Goal: Information Seeking & Learning: Learn about a topic

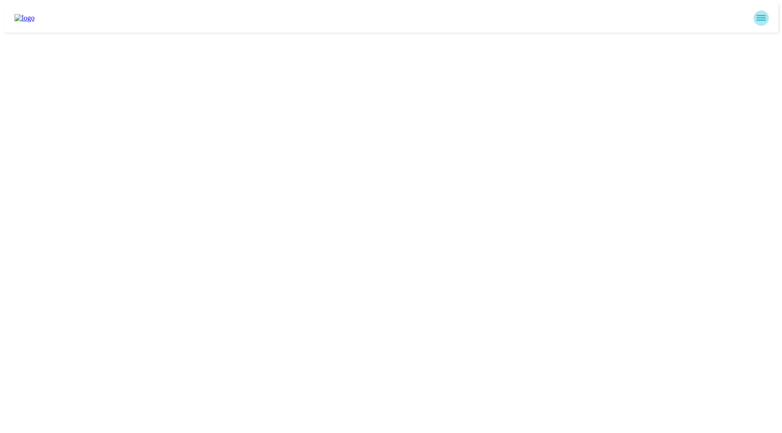
click at [765, 20] on button "sidemenu" at bounding box center [760, 17] width 15 height 15
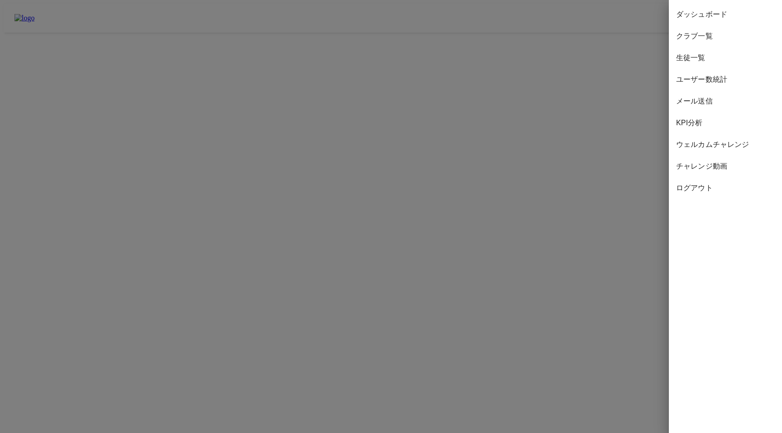
click at [705, 124] on span "KPI分析" at bounding box center [725, 123] width 99 height 11
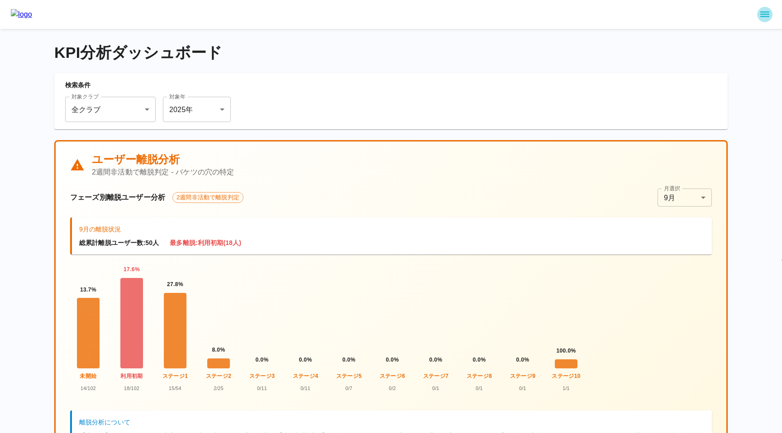
click at [761, 15] on icon "sidemenu" at bounding box center [764, 14] width 11 height 11
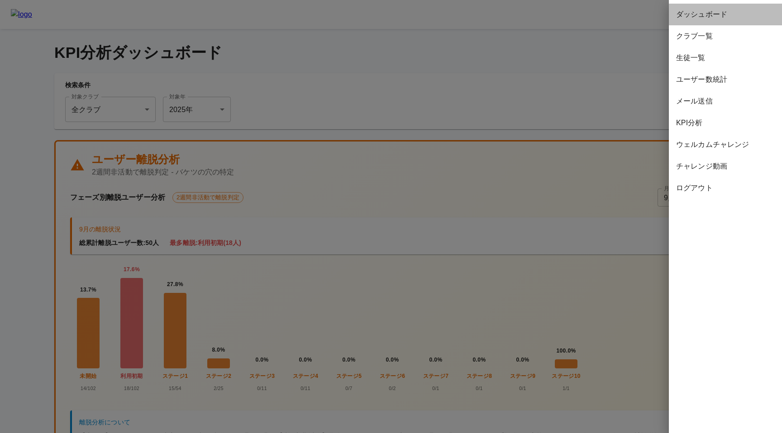
click at [704, 15] on span "ダッシュボード" at bounding box center [725, 14] width 99 height 11
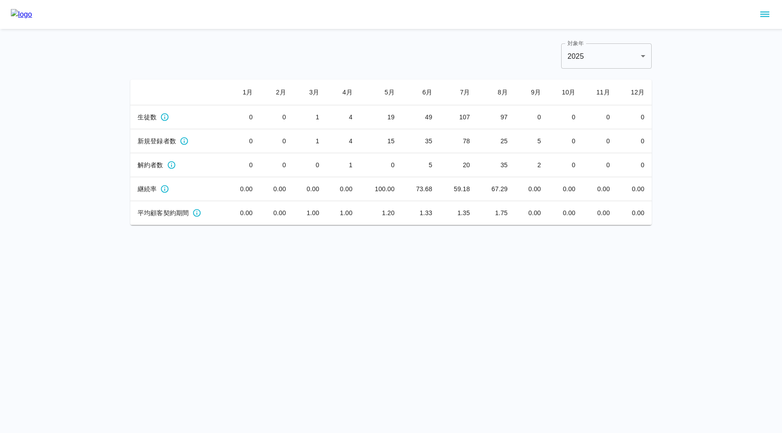
click at [760, 13] on icon "sidemenu" at bounding box center [764, 14] width 11 height 11
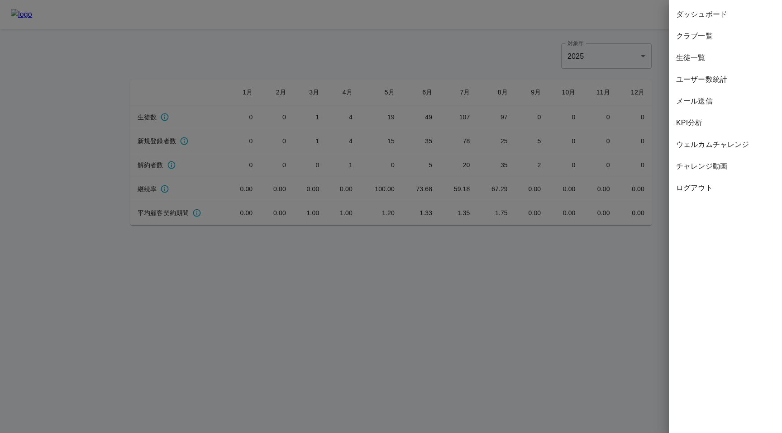
click at [517, 47] on div at bounding box center [391, 216] width 782 height 433
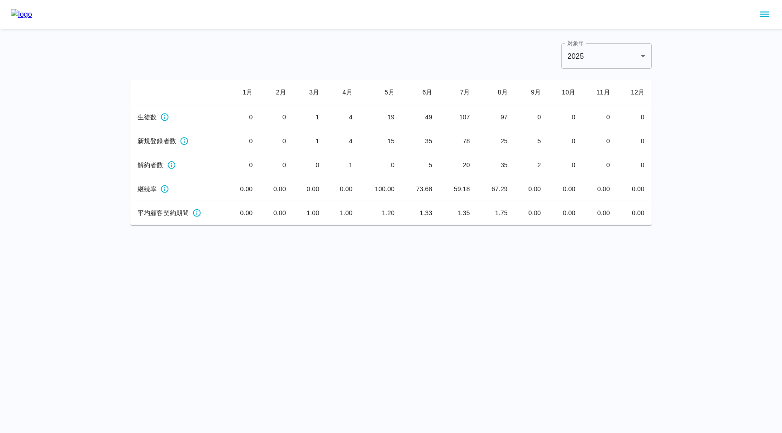
click at [754, 17] on div at bounding box center [391, 14] width 782 height 29
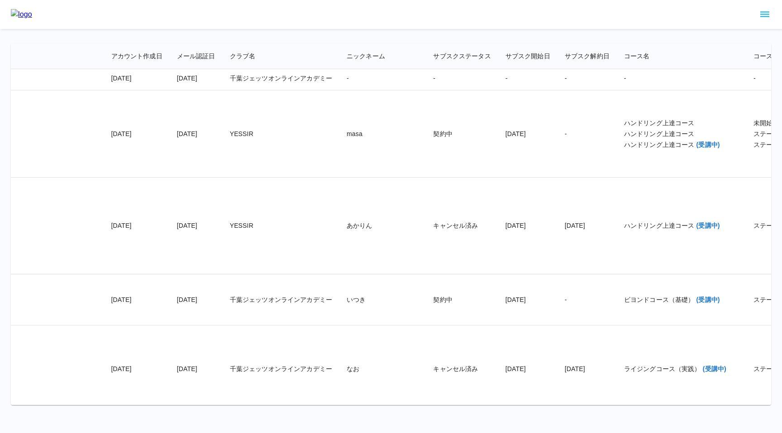
scroll to position [9355, 186]
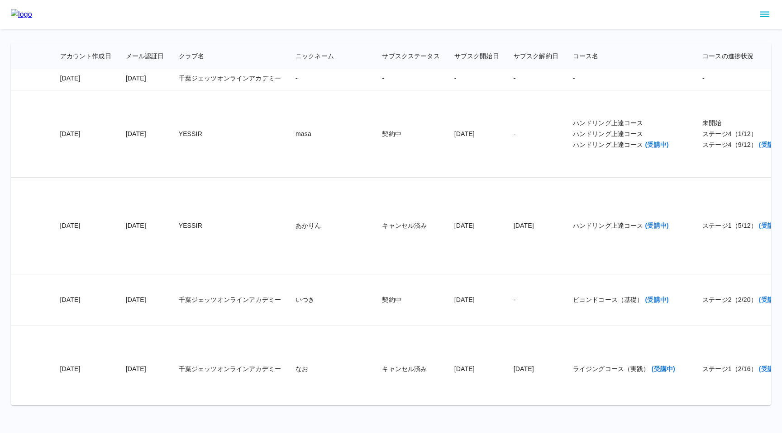
click at [447, 67] on td "2025/07/22" at bounding box center [476, 13] width 59 height 105
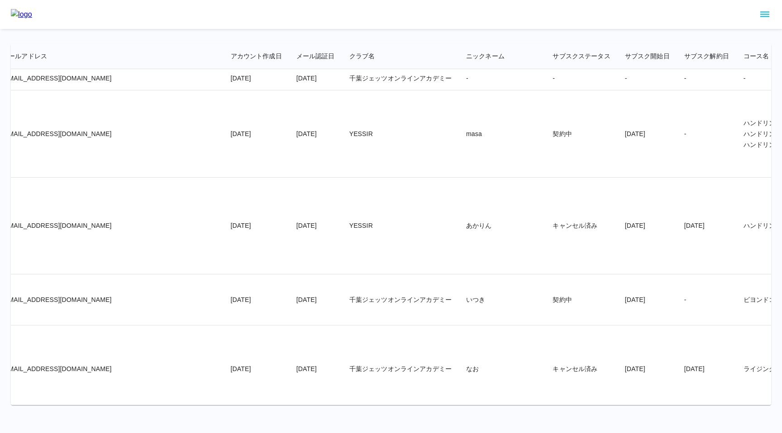
scroll to position [9355, 0]
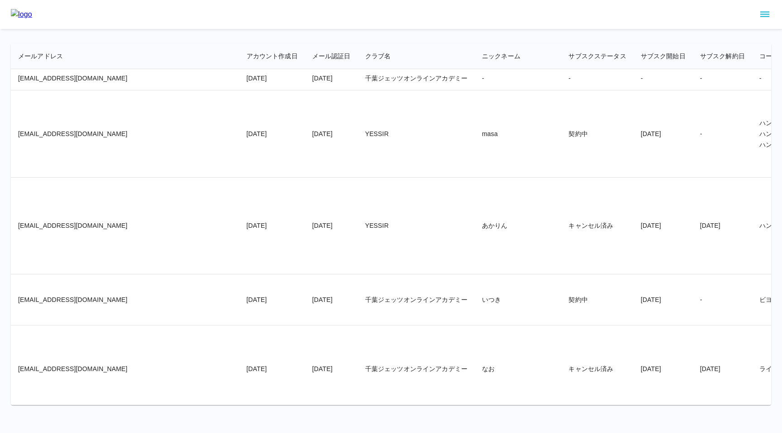
click at [358, 178] on td "YESSIR" at bounding box center [416, 133] width 117 height 87
click at [305, 178] on td "2025/07/22" at bounding box center [331, 133] width 53 height 87
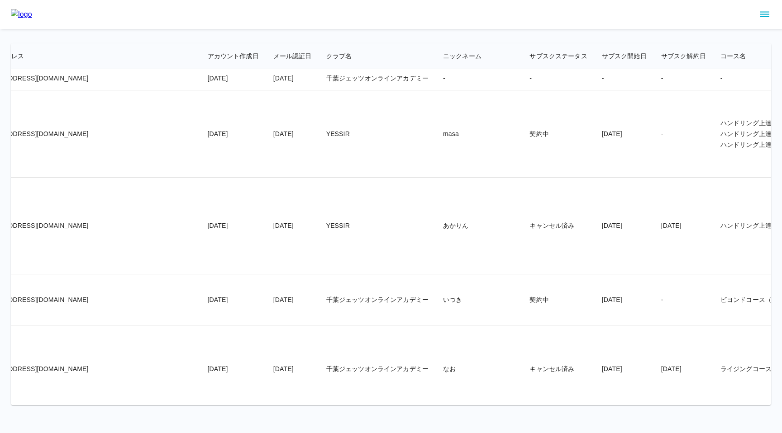
scroll to position [9355, 49]
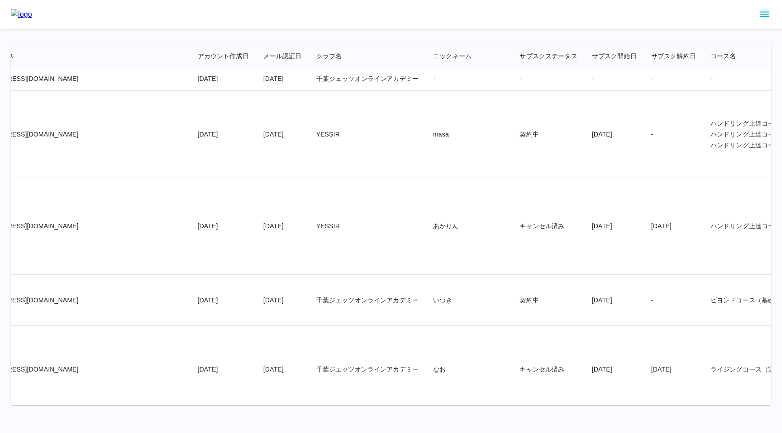
click at [319, 178] on td "YESSIR" at bounding box center [367, 134] width 117 height 87
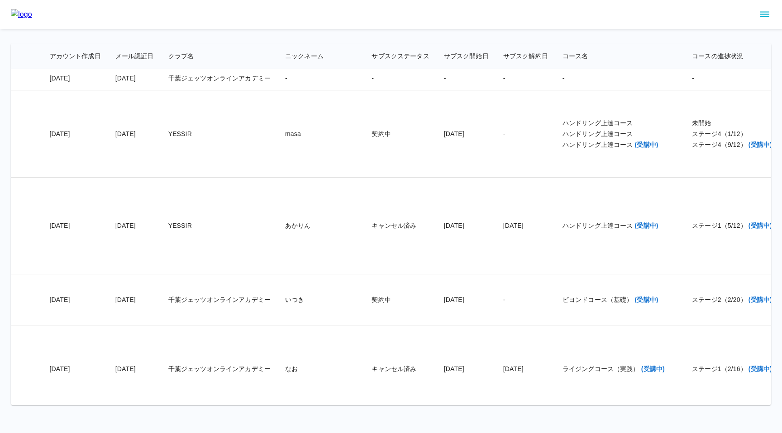
scroll to position [9355, 202]
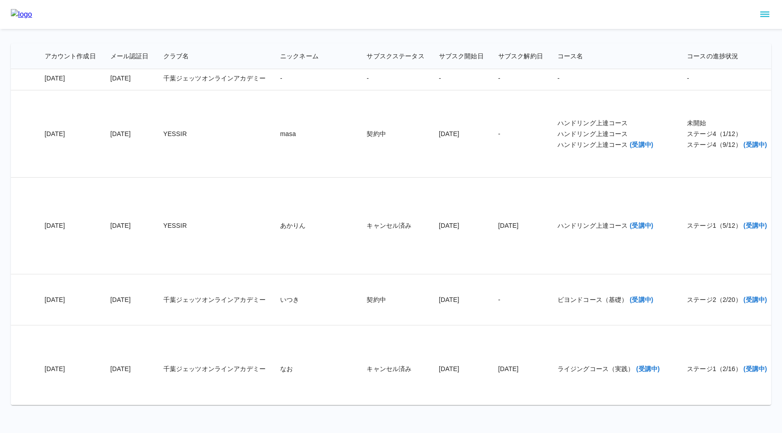
click at [762, 15] on icon "sidemenu" at bounding box center [764, 14] width 11 height 11
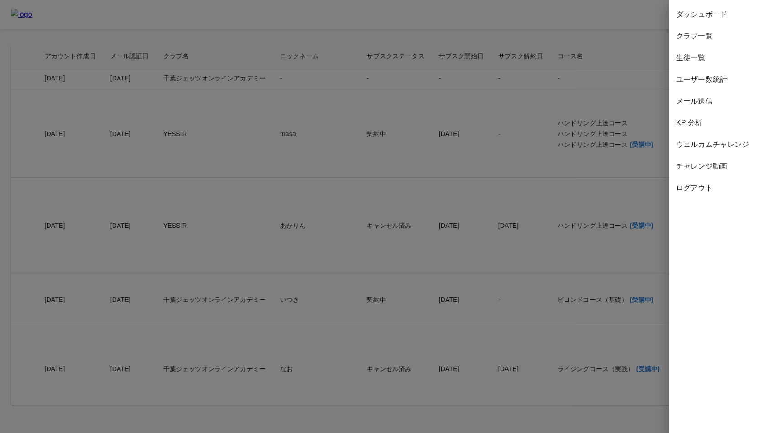
click at [690, 130] on div "KPI分析" at bounding box center [725, 123] width 113 height 22
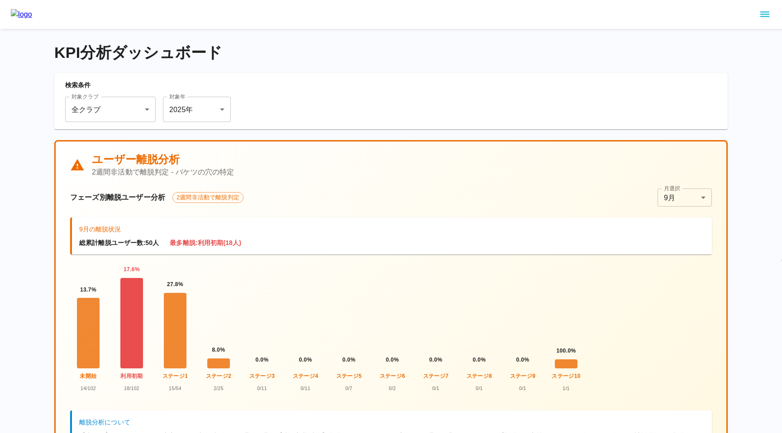
click at [132, 342] on div at bounding box center [131, 323] width 23 height 90
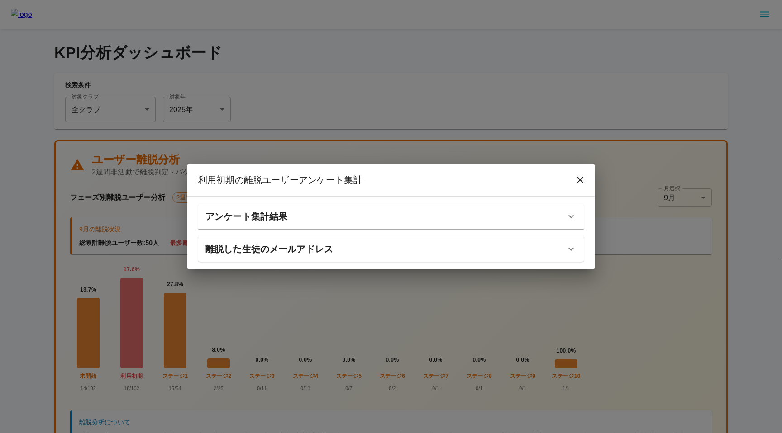
click at [268, 252] on h6 "離脱した生徒のメールアドレス" at bounding box center [269, 249] width 128 height 14
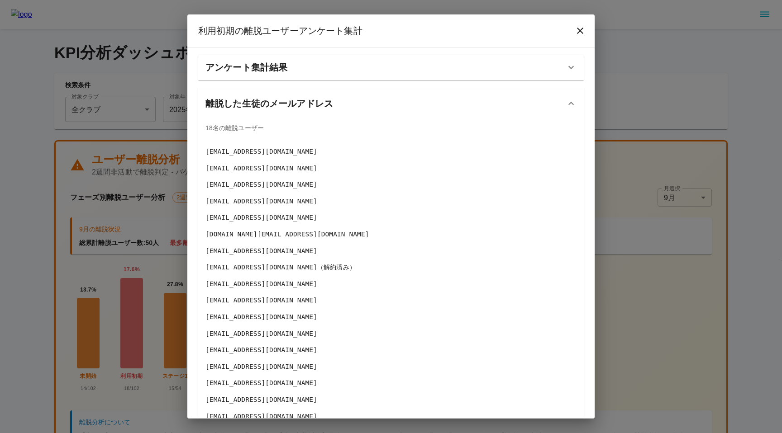
click at [278, 69] on h6 "アンケート集計結果" at bounding box center [246, 67] width 82 height 14
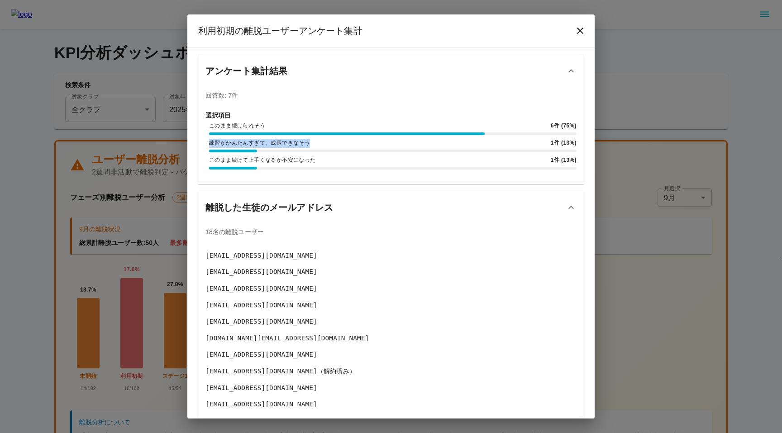
drag, startPoint x: 209, startPoint y: 143, endPoint x: 315, endPoint y: 145, distance: 106.8
click at [315, 145] on span "練習がかんたんすぎて、成長できなそう" at bounding box center [378, 143] width 338 height 9
copy span "練習がかんたんすぎて、成長できなそう"
click at [121, 191] on div "利用初期 の離脱ユーザーアンケート集計 アンケート集計結果 回答数: 7 件 選択項目 このまま続けられそう 6 件 ( 75 %) 練習がかんたんすぎて、成…" at bounding box center [391, 216] width 782 height 433
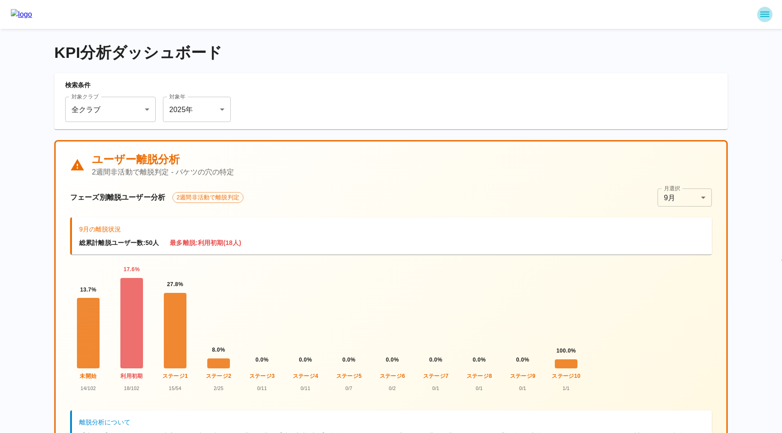
click at [763, 16] on icon "sidemenu" at bounding box center [764, 14] width 9 height 5
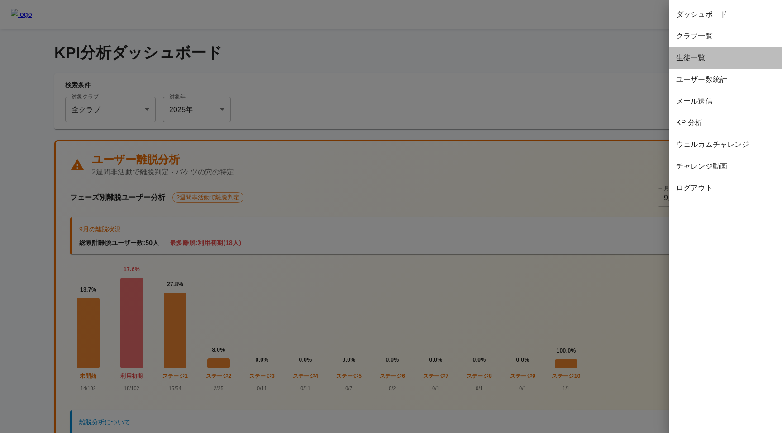
click at [706, 53] on span "生徒一覧" at bounding box center [725, 57] width 99 height 11
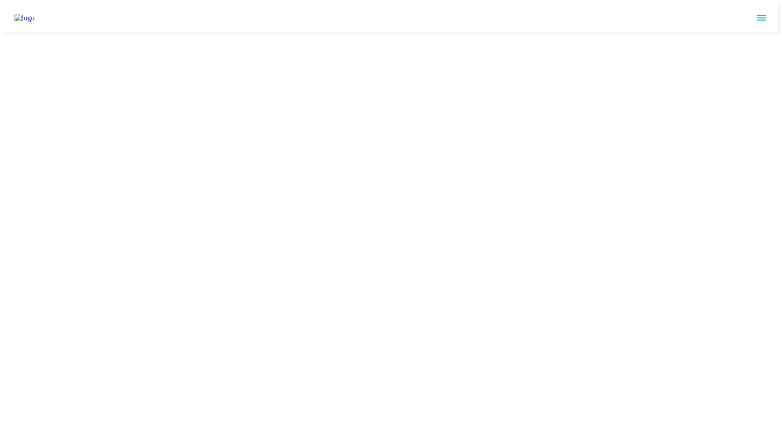
click at [376, 36] on html at bounding box center [391, 18] width 782 height 36
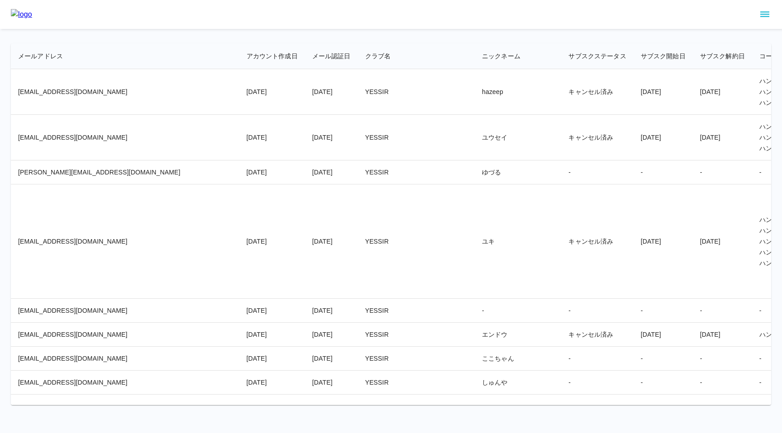
click at [561, 186] on td "キャンセル済み" at bounding box center [597, 242] width 72 height 114
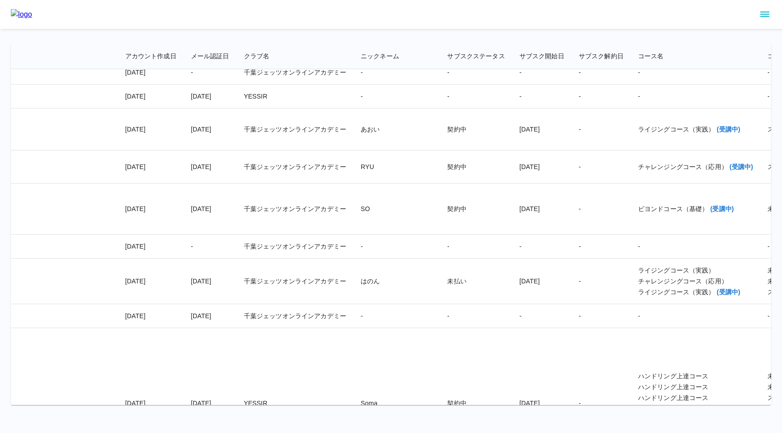
scroll to position [10071, 0]
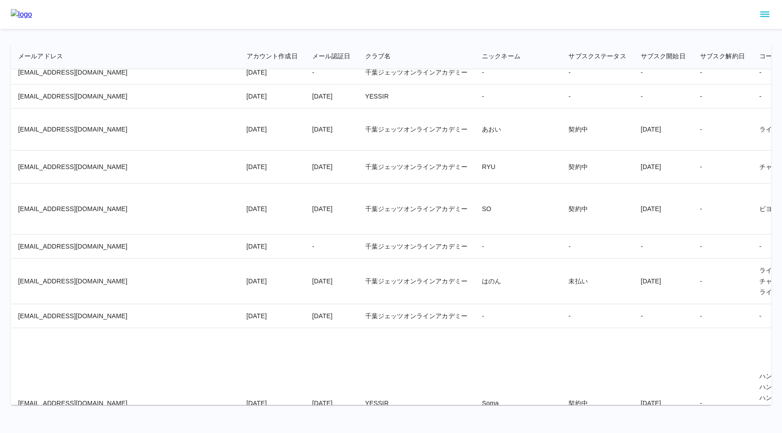
click at [21, 151] on td "s_a.10311@icloud.com" at bounding box center [125, 130] width 229 height 42
drag, startPoint x: 19, startPoint y: 221, endPoint x: 91, endPoint y: 221, distance: 71.9
click at [91, 151] on td "s_a.10311@icloud.com" at bounding box center [125, 130] width 229 height 42
copy td "s_a.10311@icloud.com"
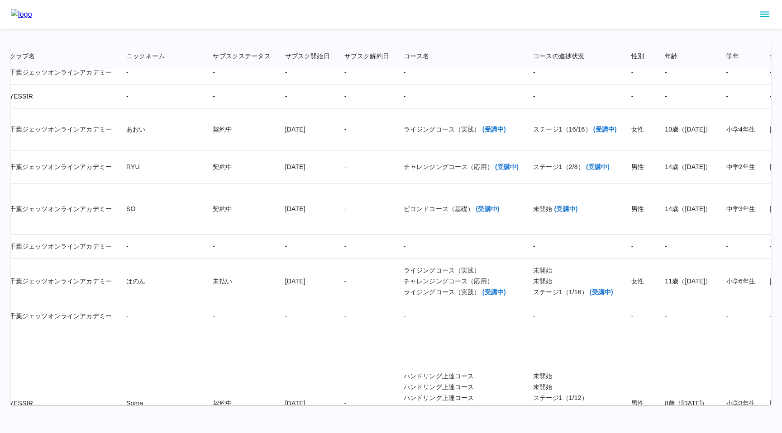
scroll to position [10071, 418]
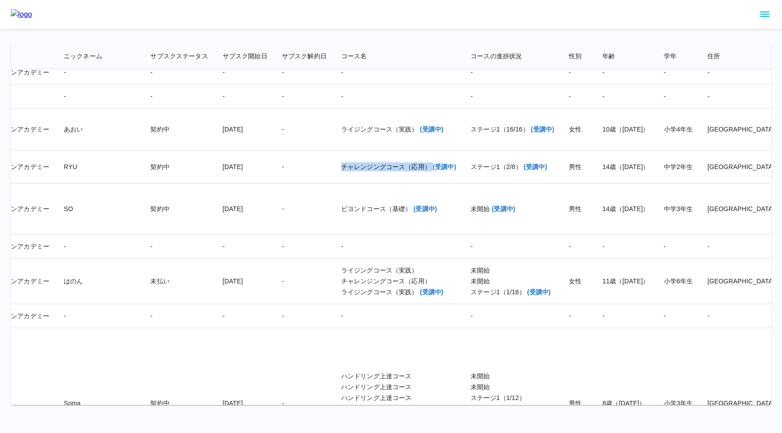
drag, startPoint x: 229, startPoint y: 257, endPoint x: 318, endPoint y: 257, distance: 89.1
click at [341, 171] on div "チャレンジングコース（応用） (受講中)" at bounding box center [398, 166] width 115 height 9
copy div "チャレンジングコース（応用）"
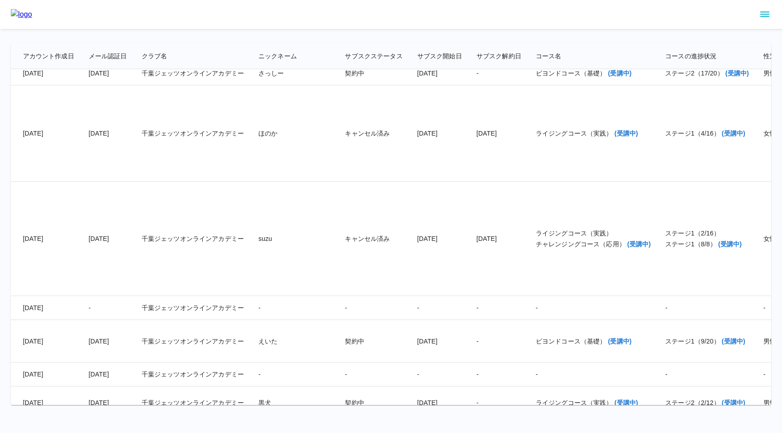
scroll to position [13261, 0]
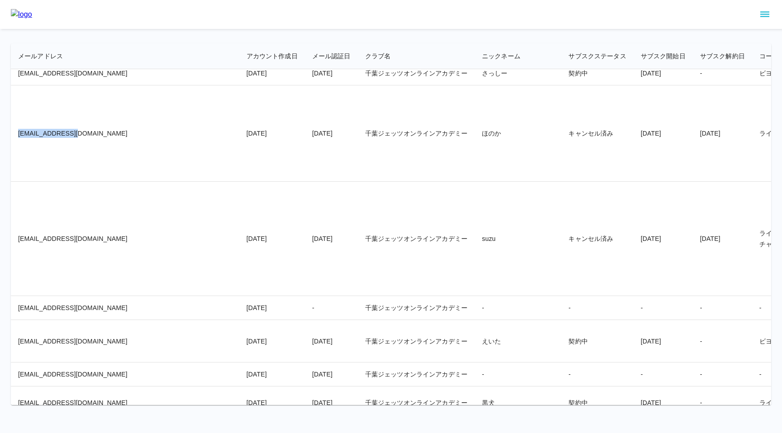
drag, startPoint x: 19, startPoint y: 224, endPoint x: 76, endPoint y: 224, distance: 57.9
click at [76, 182] on td "twbjun@gmail.com" at bounding box center [125, 134] width 229 height 96
copy td "twbjun@gmail.com"
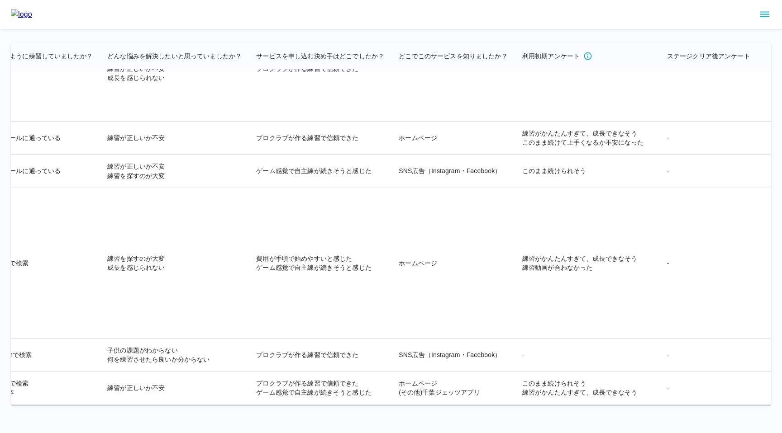
scroll to position [15098, 2001]
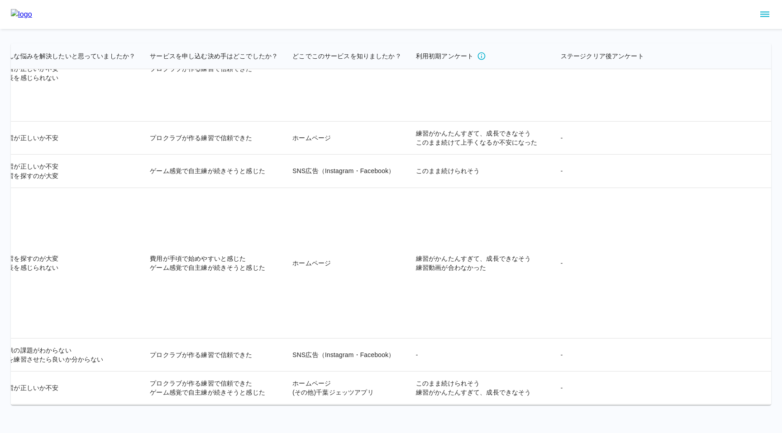
click at [409, 122] on td "練習動画が合わなかった" at bounding box center [481, 64] width 145 height 114
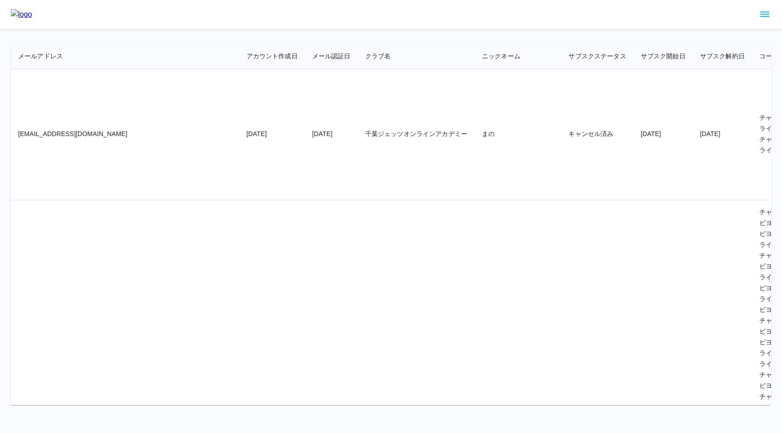
scroll to position [8236, 0]
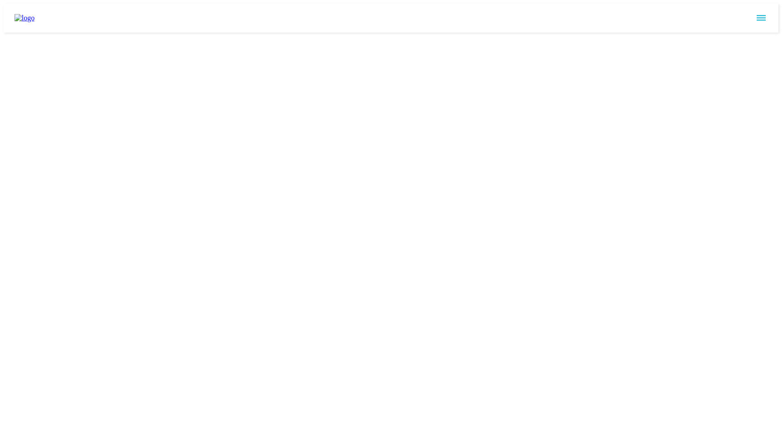
click at [765, 15] on icon "sidemenu" at bounding box center [761, 17] width 9 height 5
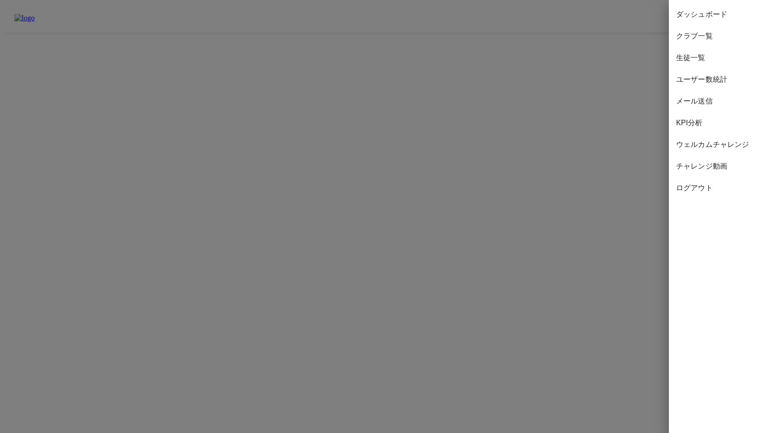
click at [695, 125] on span "KPI分析" at bounding box center [725, 123] width 99 height 11
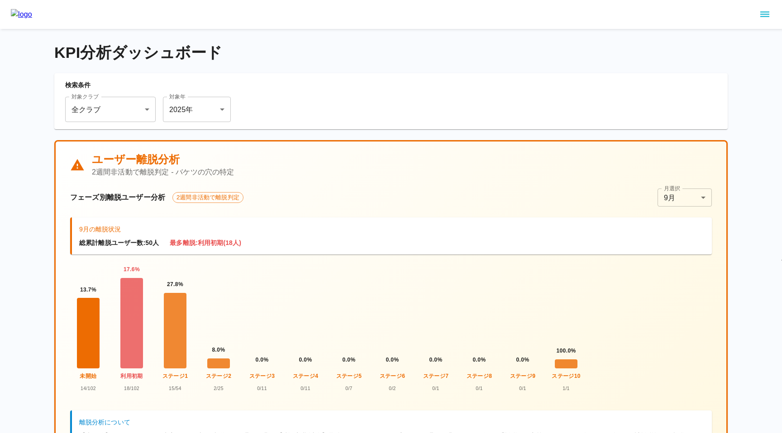
click at [90, 331] on div at bounding box center [88, 333] width 23 height 71
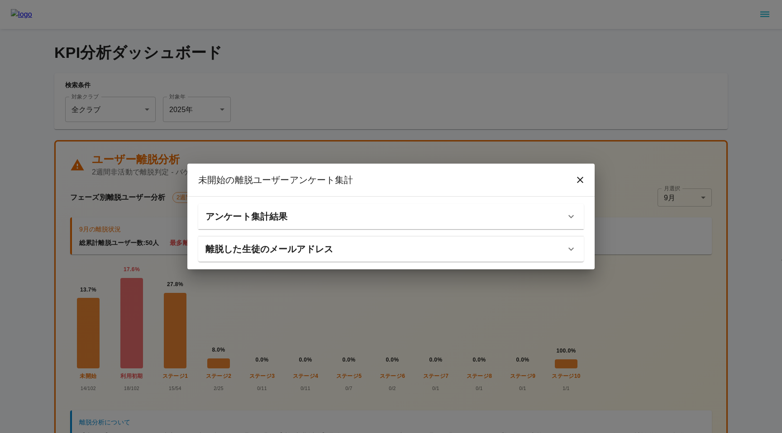
click at [209, 256] on h6 "離脱した生徒のメールアドレス" at bounding box center [269, 249] width 128 height 14
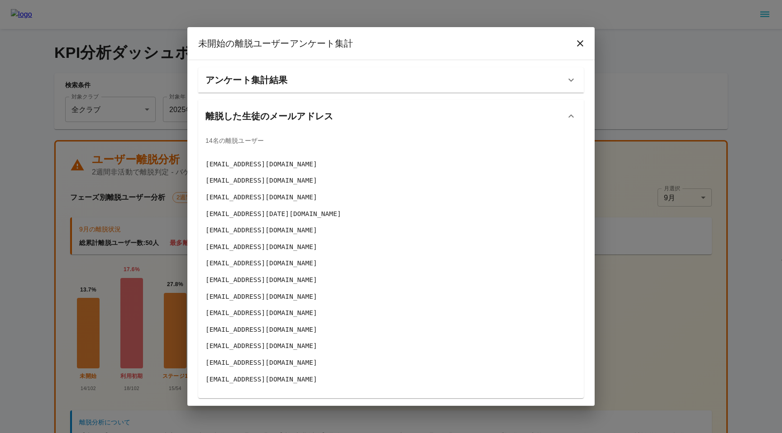
click at [93, 324] on div "未開始 の離脱ユーザーアンケート集計 アンケート集計結果 回答数: 14 件 どんな悩みを解決したいと思っていましたか？ 練習が正しいか不安 11 件 ( 3…" at bounding box center [391, 216] width 782 height 433
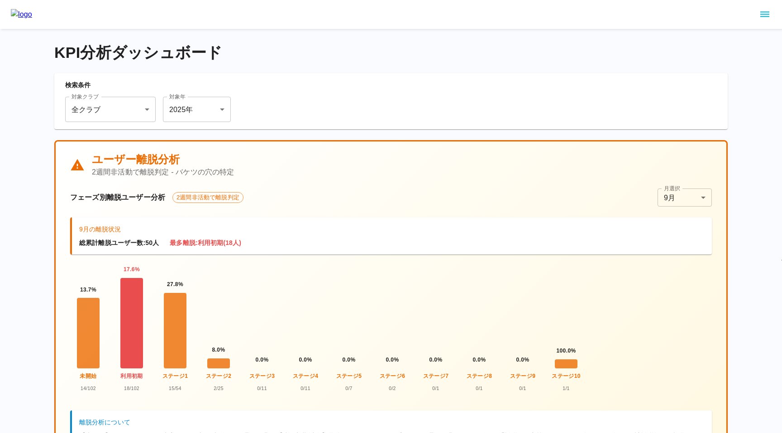
click at [128, 315] on div at bounding box center [131, 323] width 23 height 90
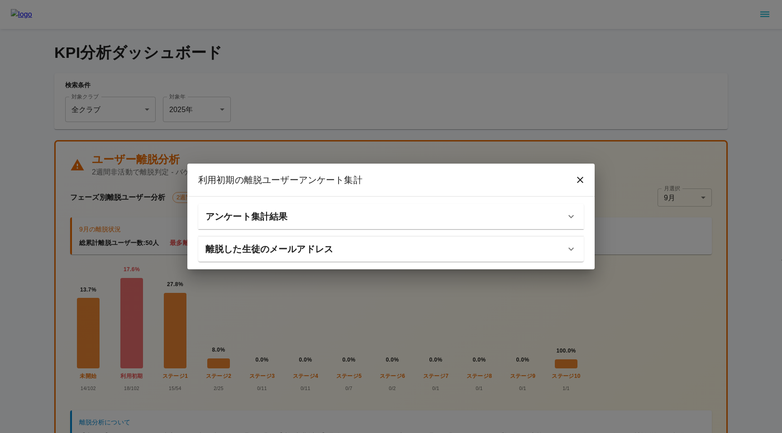
click at [248, 218] on h6 "アンケート集計結果" at bounding box center [246, 216] width 82 height 14
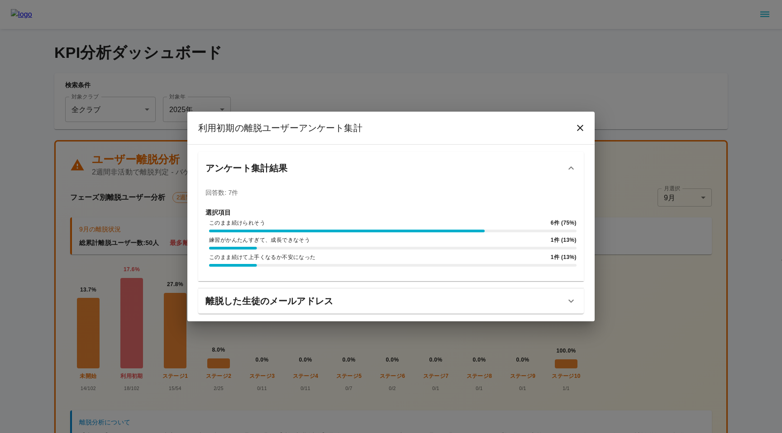
click at [167, 327] on div "利用初期 の離脱ユーザーアンケート集計 アンケート集計結果 回答数: 7 件 選択項目 このまま続けられそう 6 件 ( 75 %) 練習がかんたんすぎて、成…" at bounding box center [391, 216] width 782 height 433
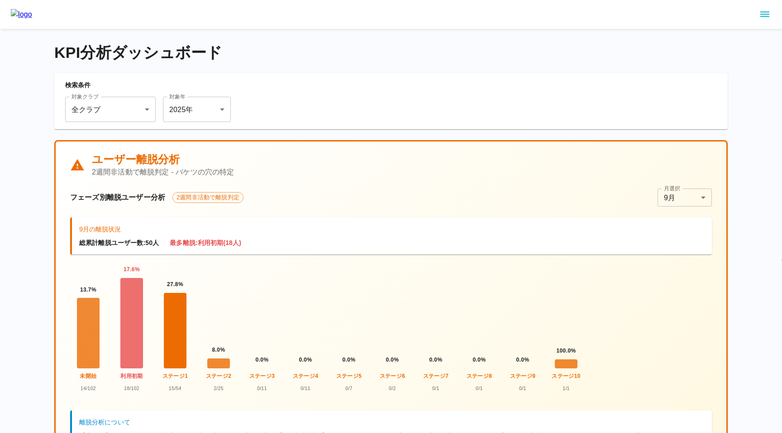
click at [174, 329] on div at bounding box center [175, 331] width 23 height 76
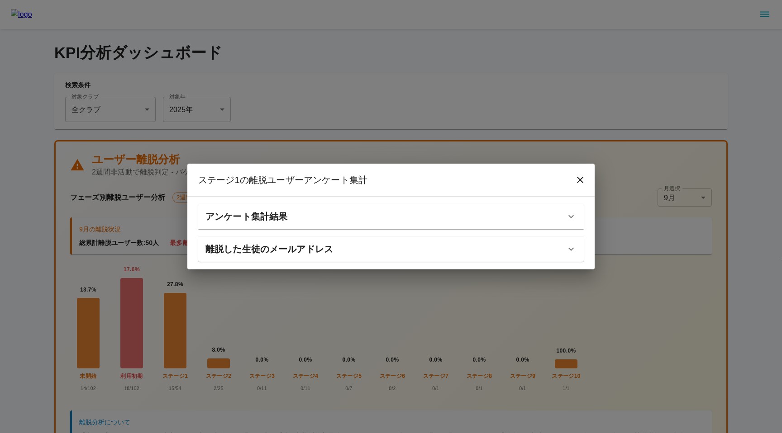
click at [227, 211] on h6 "アンケート集計結果" at bounding box center [246, 216] width 82 height 14
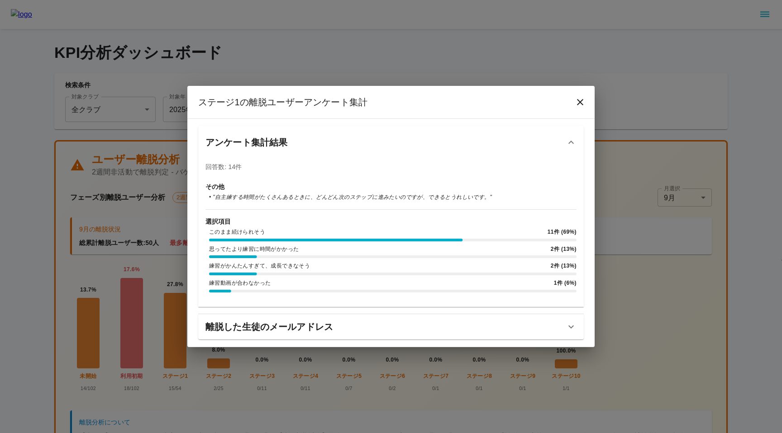
click at [151, 357] on div "ステージ1 の離脱ユーザーアンケート集計 アンケート集計結果 回答数: 14 件 その他 • " 自主練する時間がたくさんあるときに、どんどん次のステップに進…" at bounding box center [391, 216] width 782 height 433
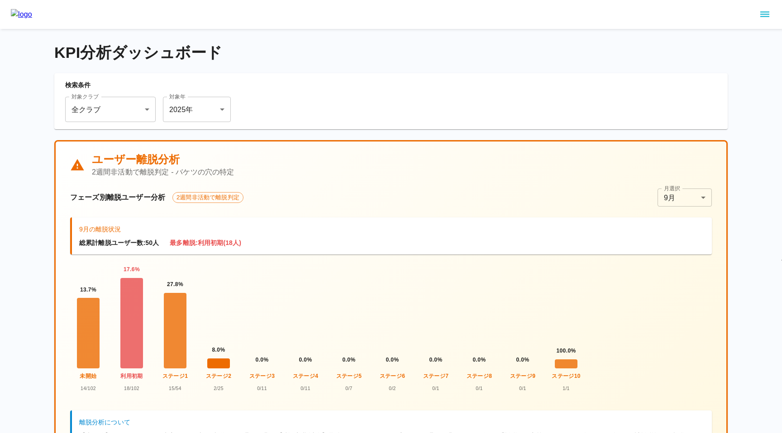
click at [224, 362] on div at bounding box center [218, 364] width 23 height 10
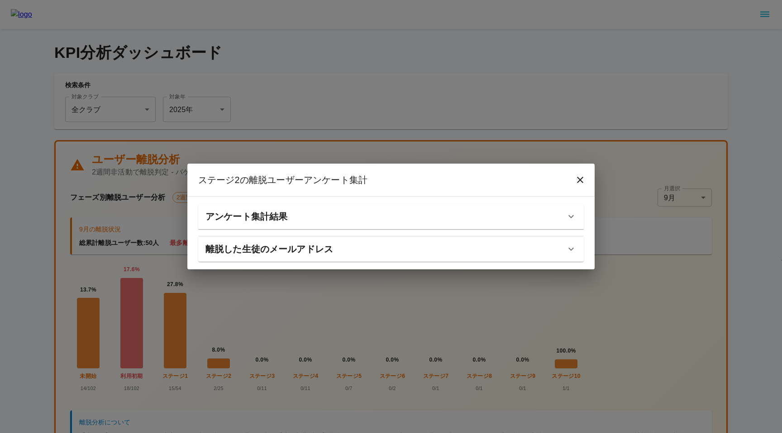
click at [255, 220] on h6 "アンケート集計結果" at bounding box center [246, 216] width 82 height 14
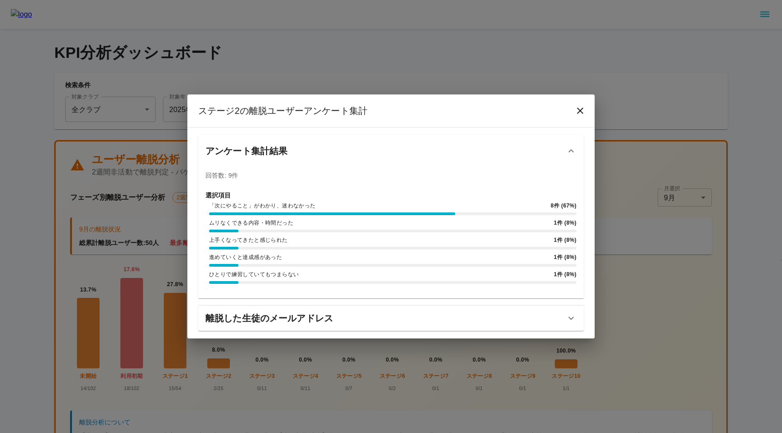
click at [155, 163] on div "ステージ2 の離脱ユーザーアンケート集計 アンケート集計結果 回答数: 9 件 選択項目 「次にやること」がわかり、迷わなかった 8 件 ( 67 %) ムリ…" at bounding box center [391, 216] width 782 height 433
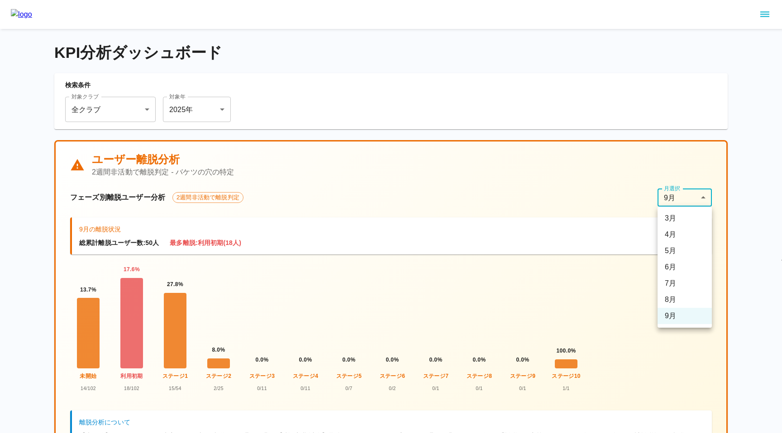
click at [676, 194] on body "KPI分析ダッシュボード 検索条件 対象クラブ 全クラブ *** 対象クラブ 対象年 [DATE] **** 対象年 ユーザー離脱分析 2週間非活動で離脱判定…" at bounding box center [391, 393] width 782 height 786
click at [676, 297] on li "8月" at bounding box center [684, 300] width 54 height 16
type input "*"
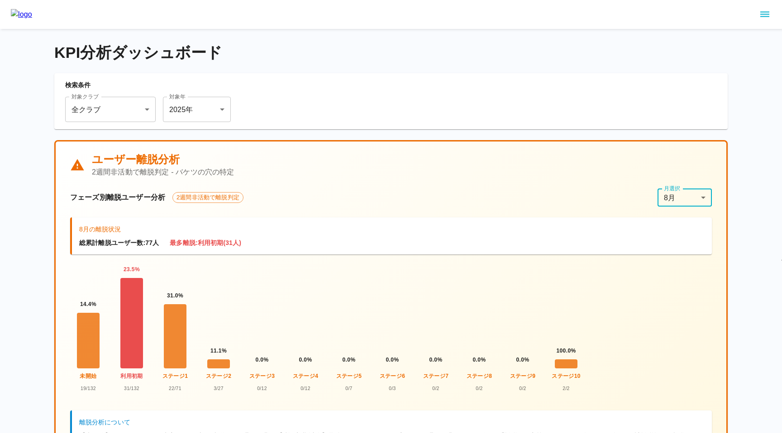
click at [127, 314] on div at bounding box center [131, 323] width 23 height 90
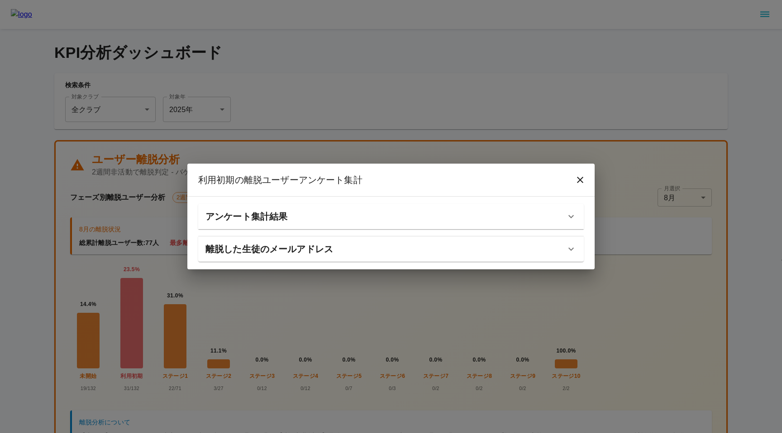
click at [210, 215] on h6 "アンケート集計結果" at bounding box center [246, 216] width 82 height 14
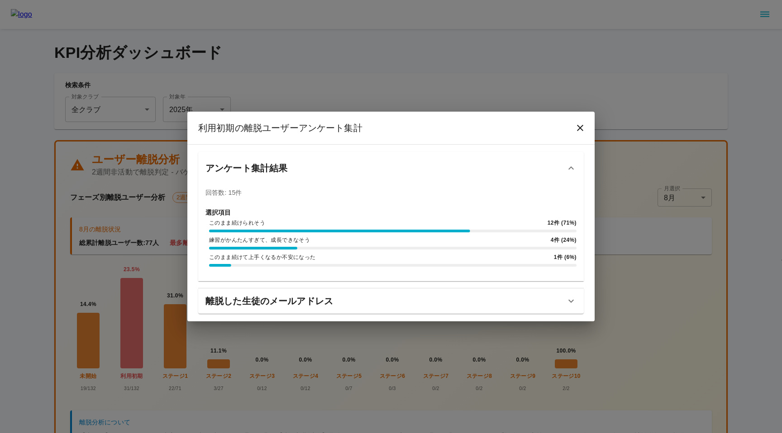
click at [167, 349] on div "利用初期 の離脱ユーザーアンケート集計 アンケート集計結果 回答数: 15 件 選択項目 このまま続けられそう 12 件 ( 71 %) 練習がかんたんすぎて…" at bounding box center [391, 216] width 782 height 433
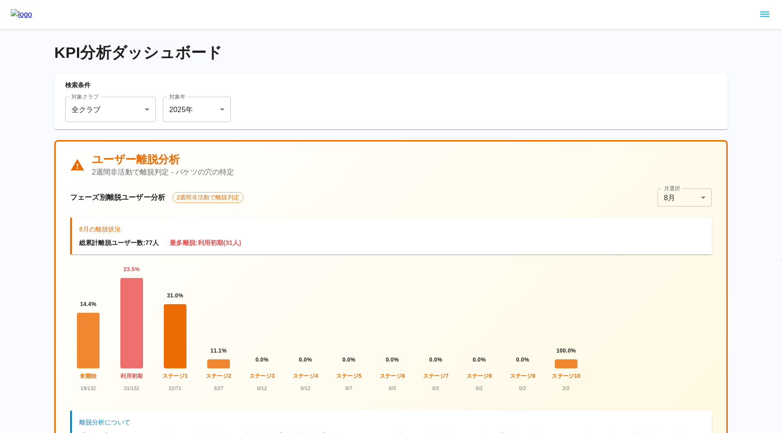
click at [179, 350] on div at bounding box center [175, 337] width 23 height 64
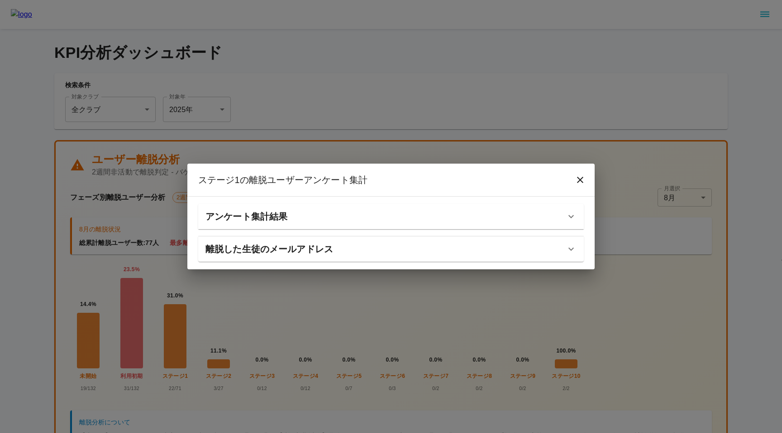
click at [209, 221] on h6 "アンケート集計結果" at bounding box center [246, 216] width 82 height 14
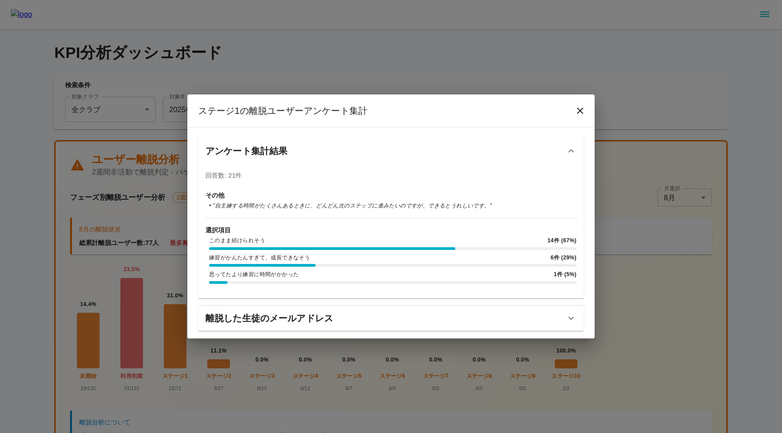
click at [170, 316] on div "ステージ1 の離脱ユーザーアンケート集計 アンケート集計結果 回答数: 21 件 その他 • " 自主練する時間がたくさんあるときに、どんどん次のステップに進…" at bounding box center [391, 216] width 782 height 433
